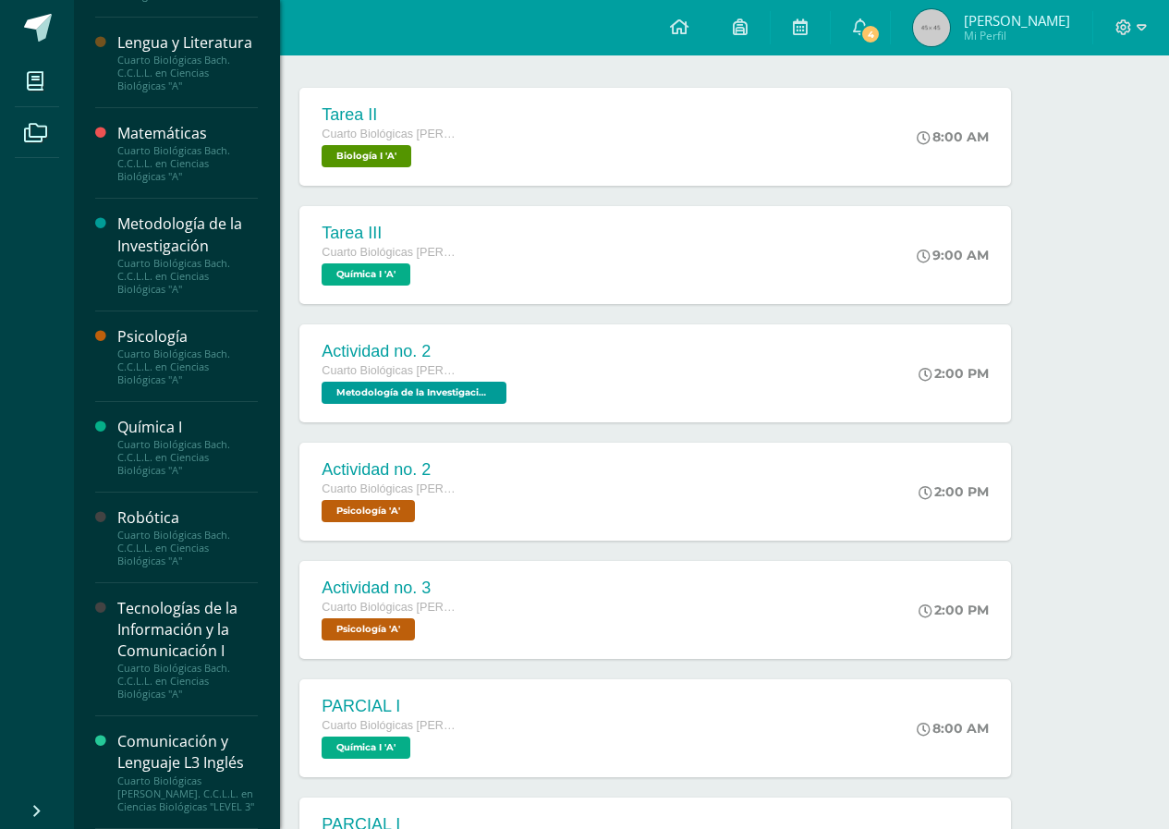
scroll to position [342, 0]
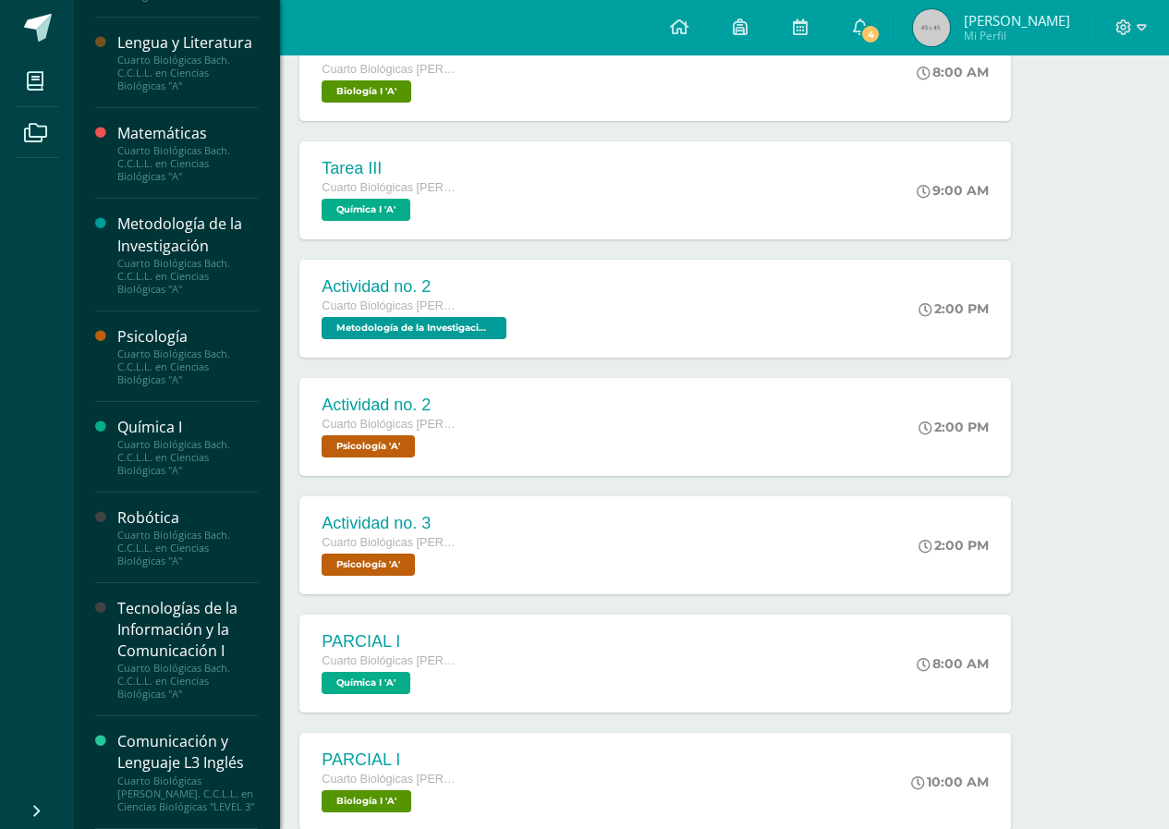
click at [130, 641] on div "Tecnologías de la Información y la Comunicación I" at bounding box center [187, 630] width 140 height 64
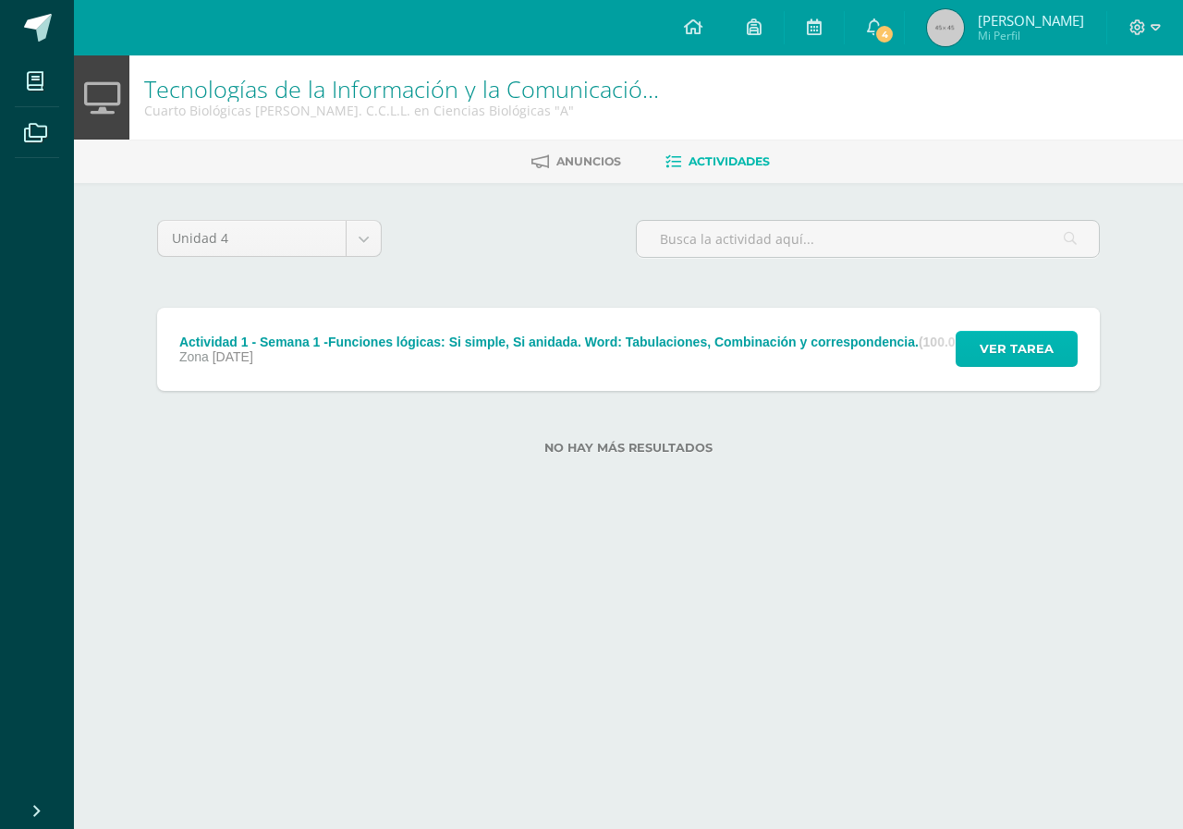
click at [1014, 337] on span "Ver tarea" at bounding box center [1017, 349] width 74 height 34
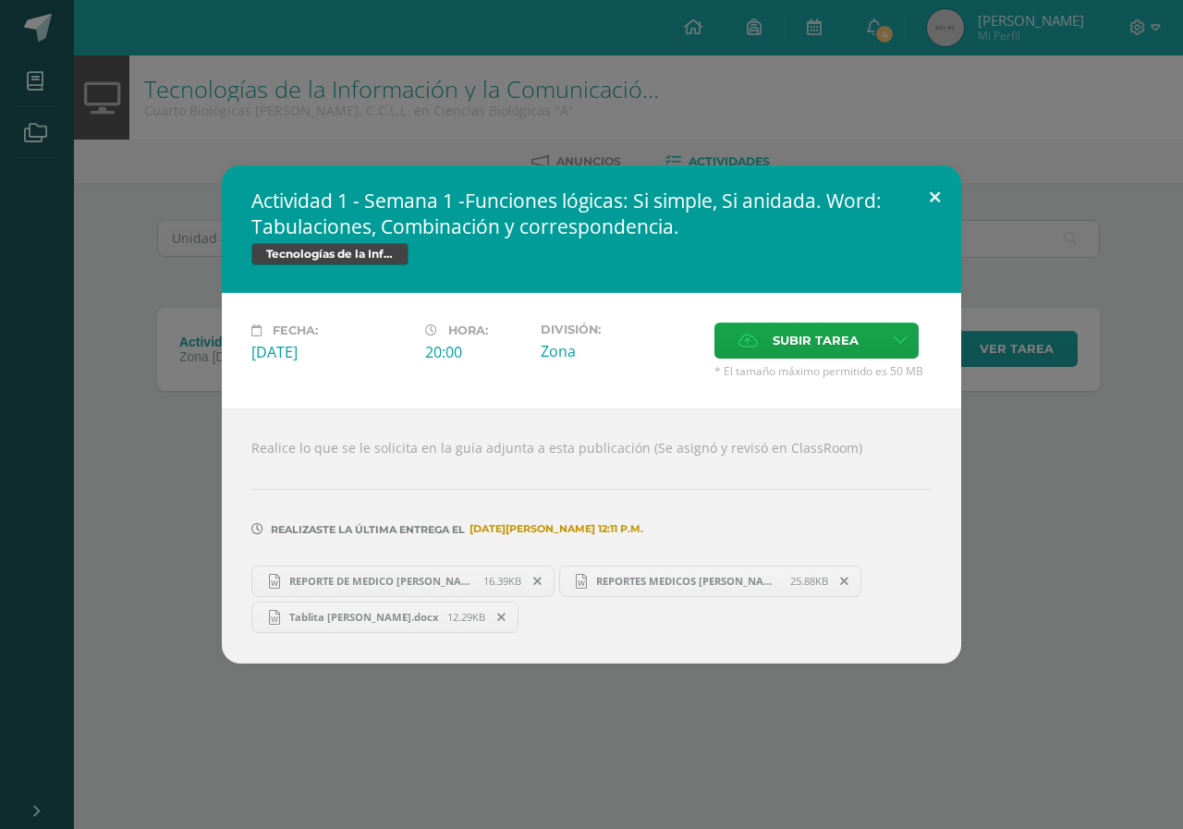
click at [943, 201] on button at bounding box center [934, 196] width 53 height 63
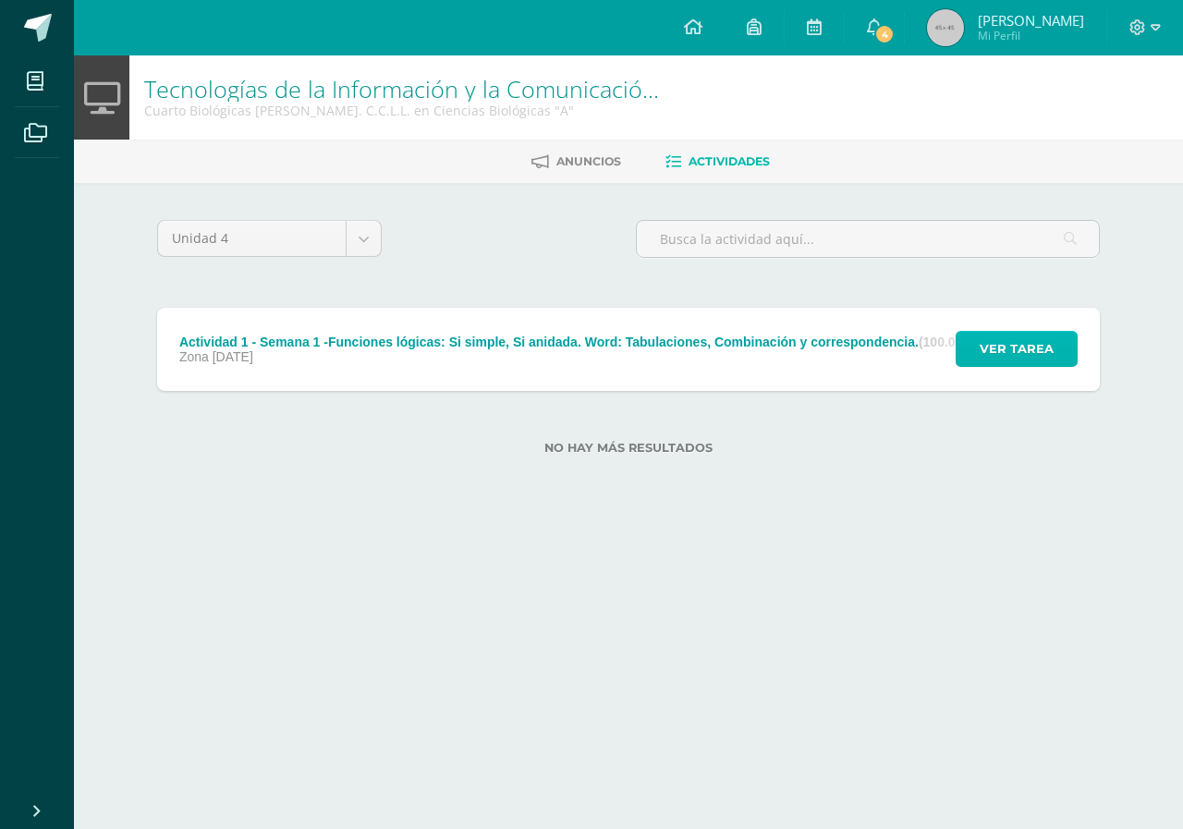
click at [1014, 348] on span "Ver tarea" at bounding box center [1017, 349] width 74 height 34
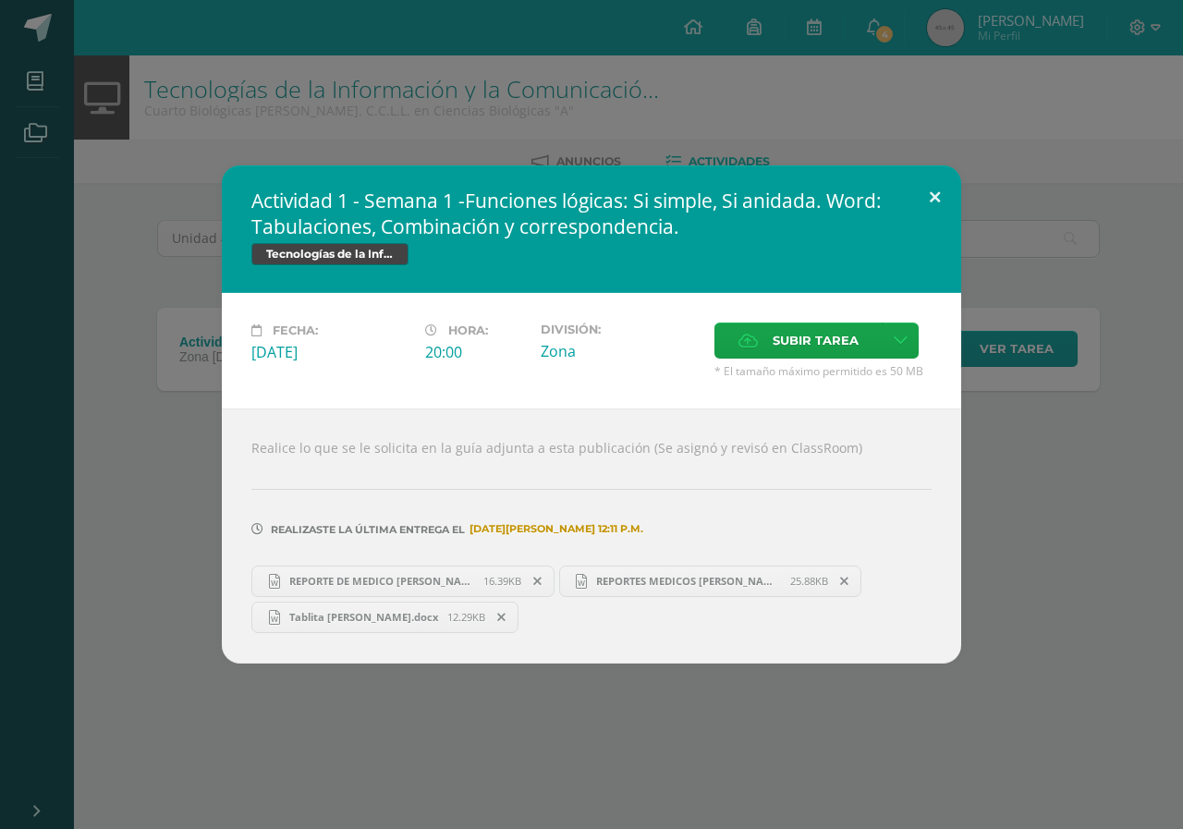
click at [932, 194] on button at bounding box center [934, 196] width 53 height 63
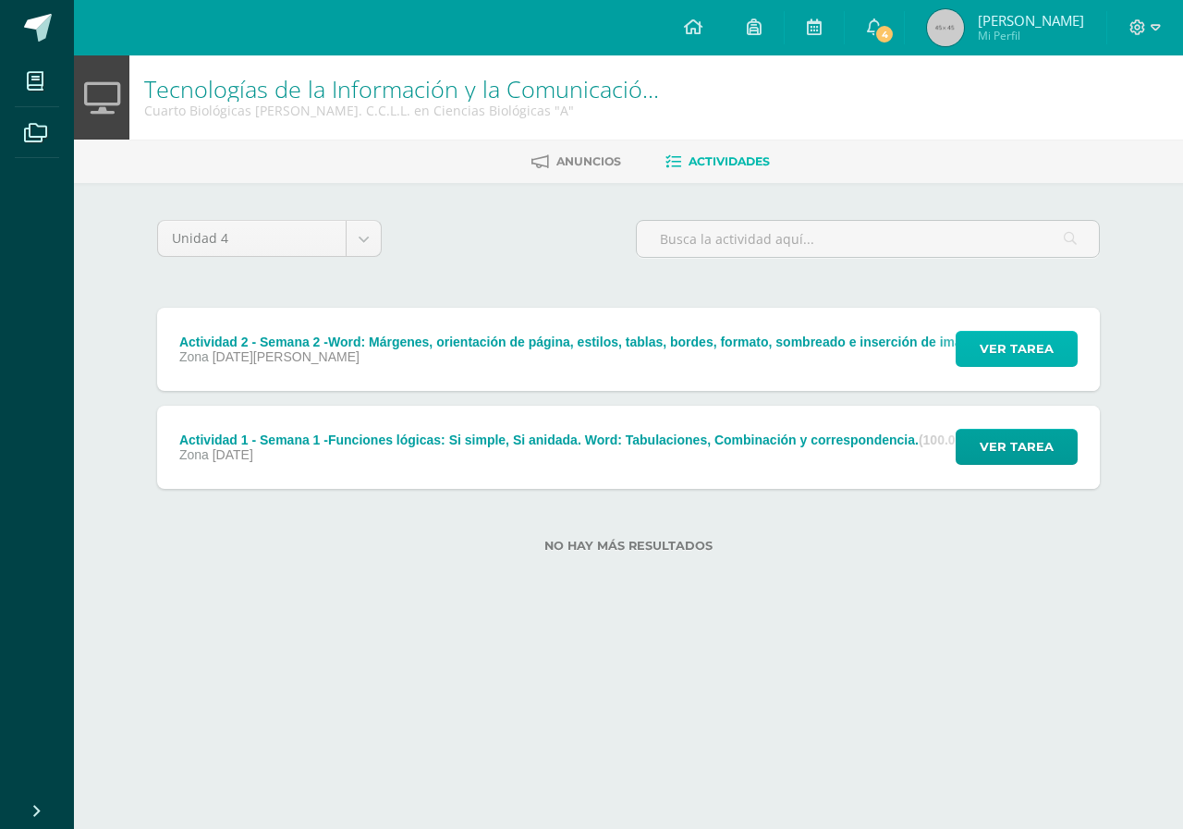
click at [1009, 334] on span "Ver tarea" at bounding box center [1017, 349] width 74 height 34
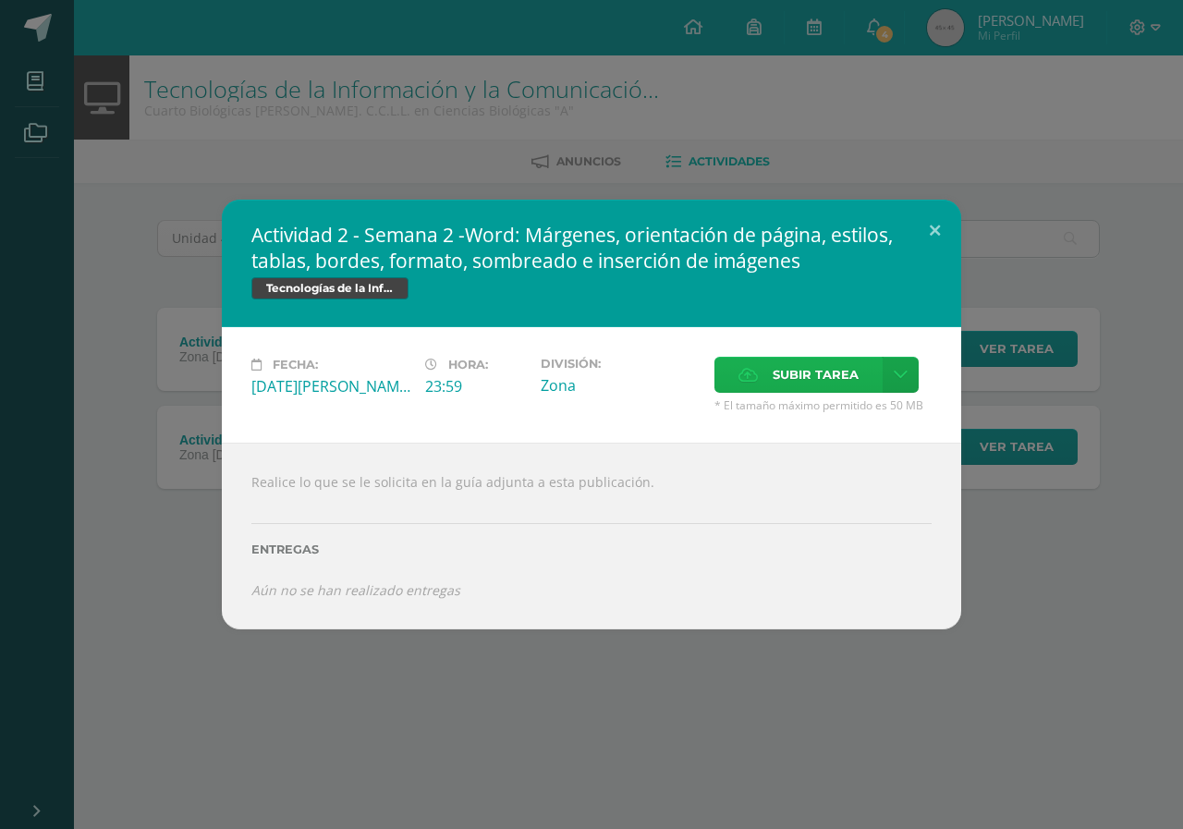
click at [822, 375] on span "Subir tarea" at bounding box center [816, 375] width 86 height 34
click at [0, 0] on input "Subir tarea" at bounding box center [0, 0] width 0 height 0
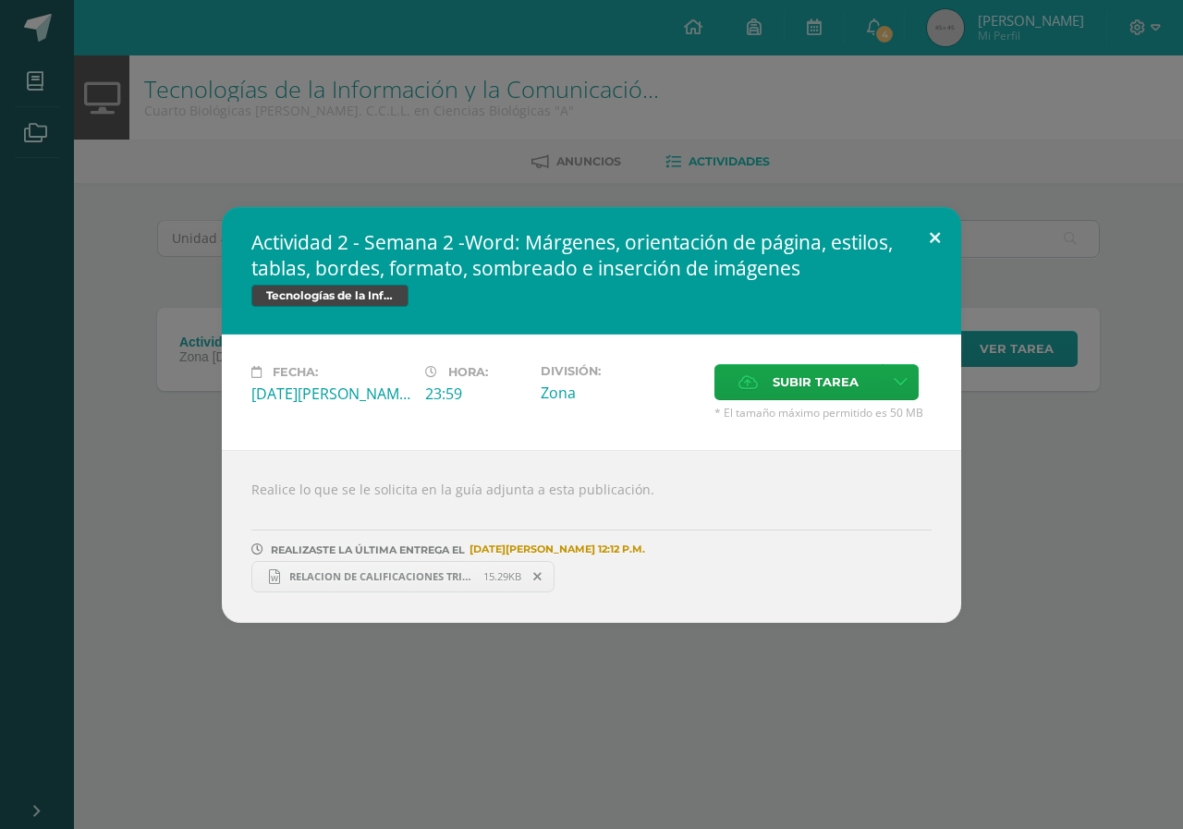
click at [933, 235] on button at bounding box center [934, 238] width 53 height 63
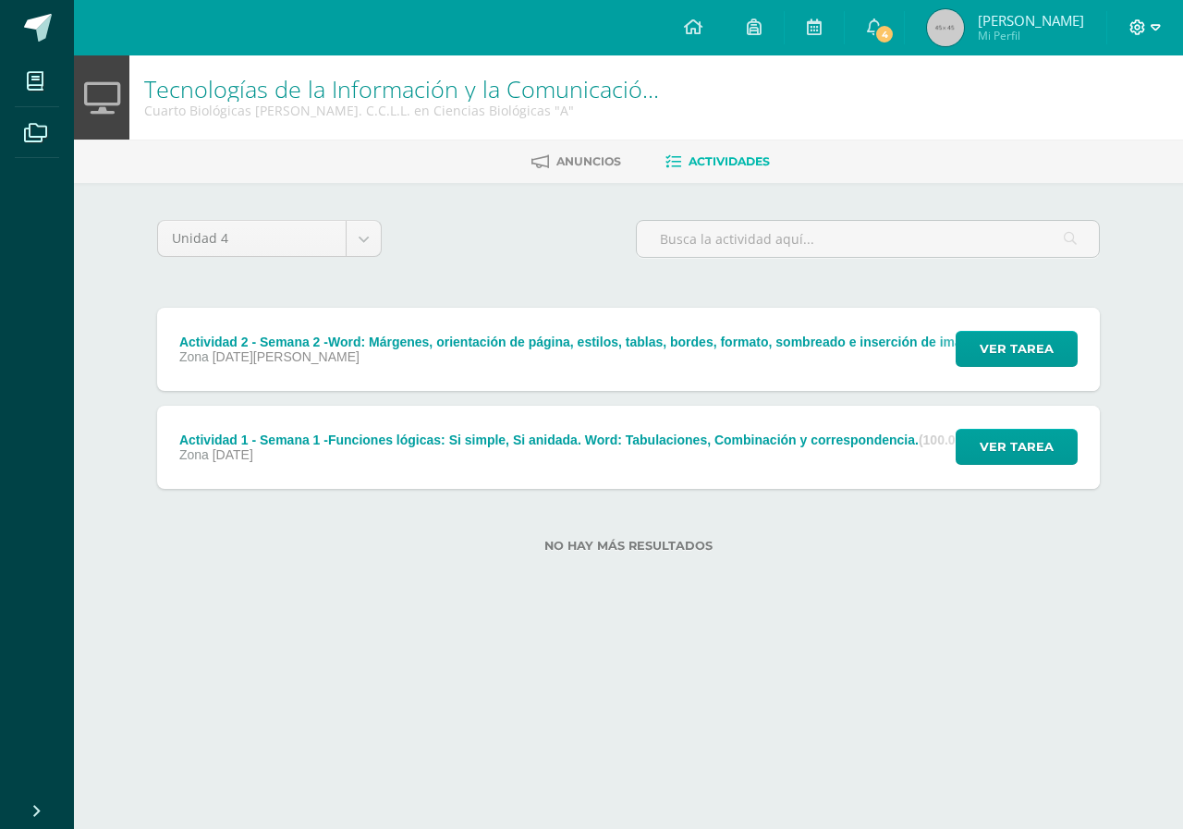
click at [1149, 20] on span at bounding box center [1144, 28] width 31 height 20
click at [1128, 121] on span "Cerrar sesión" at bounding box center [1097, 126] width 83 height 18
